Goal: Find specific page/section: Find specific page/section

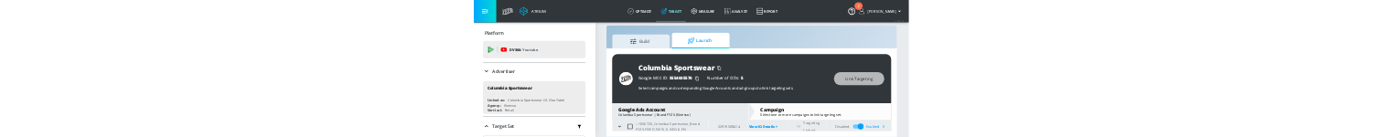
scroll to position [96, 0]
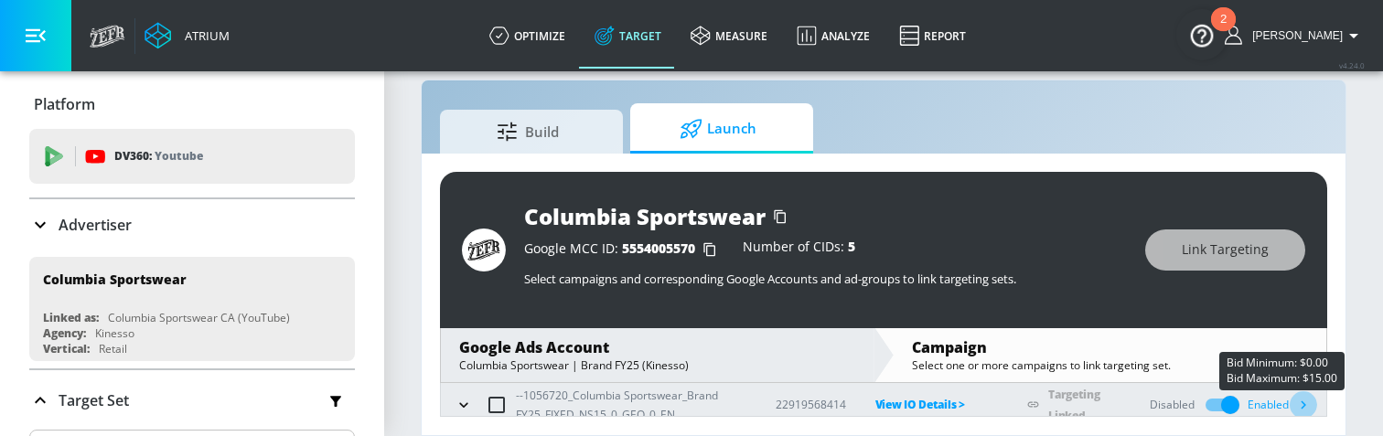
click at [1309, 405] on icon "button" at bounding box center [1303, 404] width 19 height 19
